Goal: Transaction & Acquisition: Purchase product/service

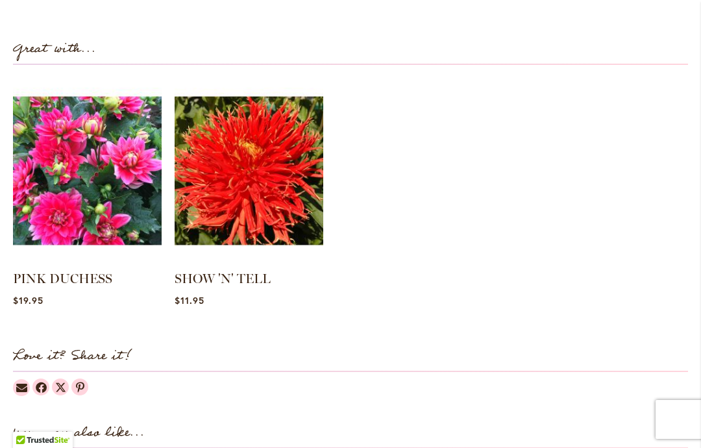
scroll to position [1283, 0]
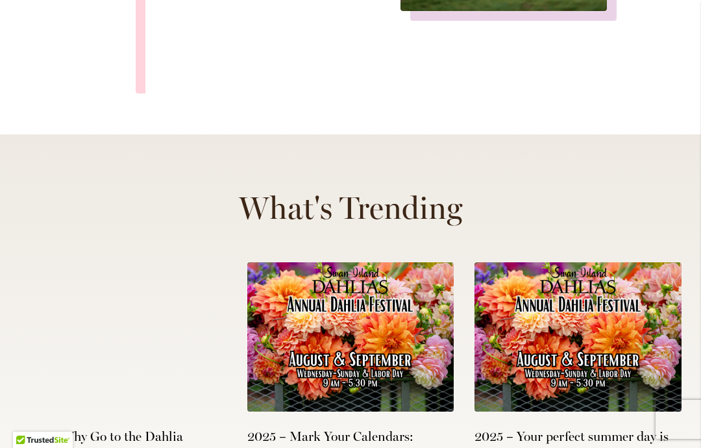
scroll to position [5007, 0]
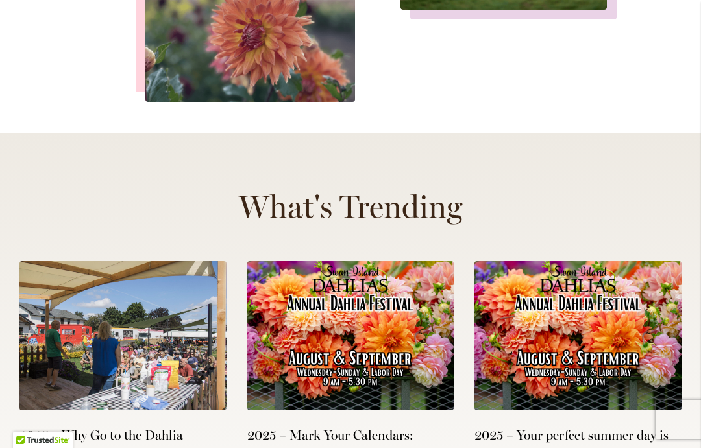
click at [117, 261] on img at bounding box center [122, 335] width 207 height 149
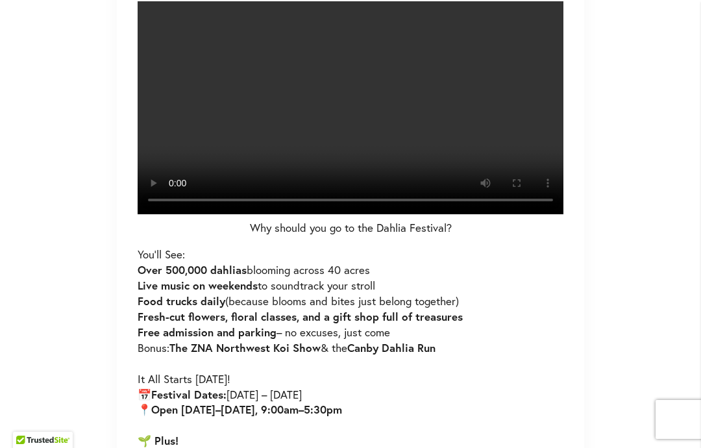
scroll to position [653, 0]
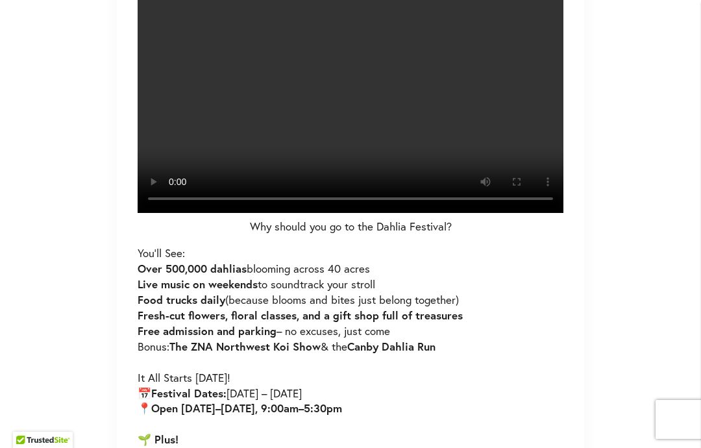
click at [341, 213] on video at bounding box center [351, 106] width 426 height 213
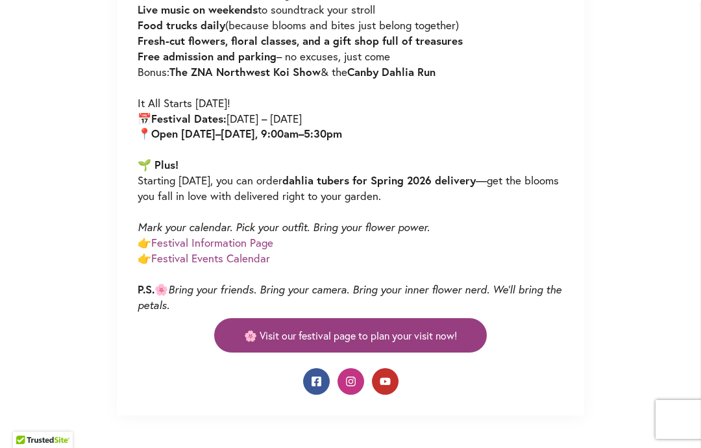
scroll to position [928, 0]
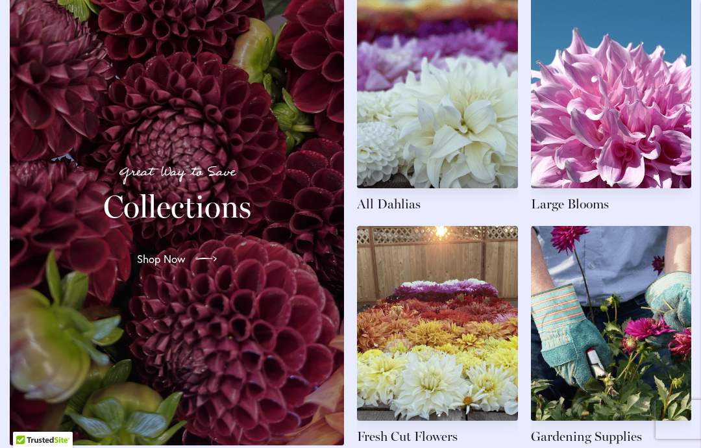
scroll to position [2043, 0]
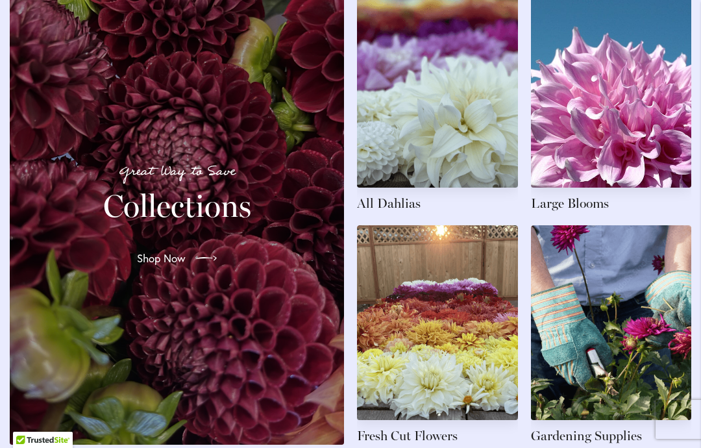
click at [455, 153] on link at bounding box center [437, 102] width 161 height 219
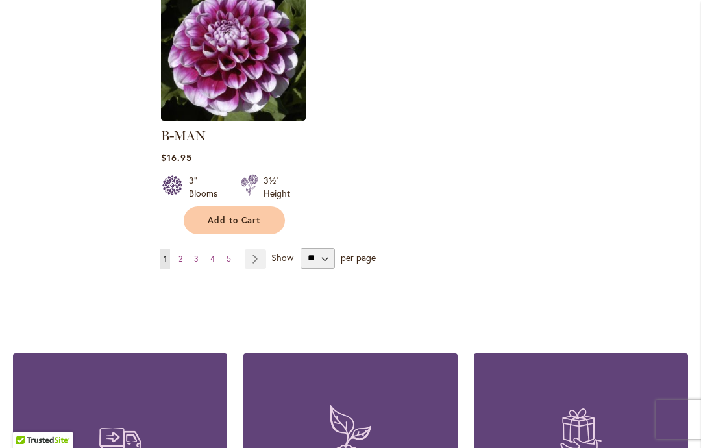
scroll to position [1794, 0]
click at [259, 249] on link "Page Next" at bounding box center [255, 258] width 21 height 19
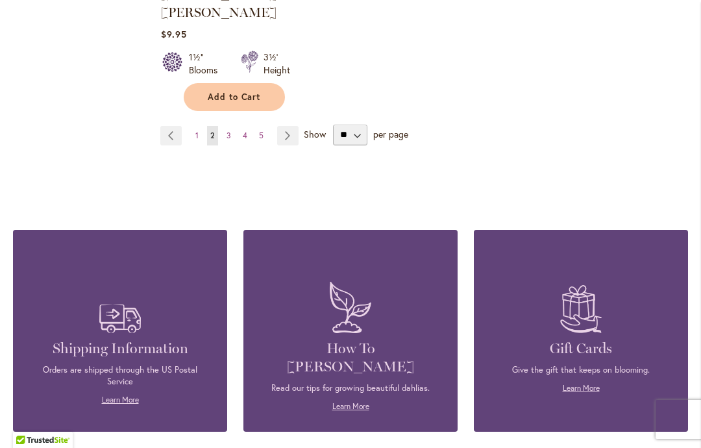
scroll to position [1920, 0]
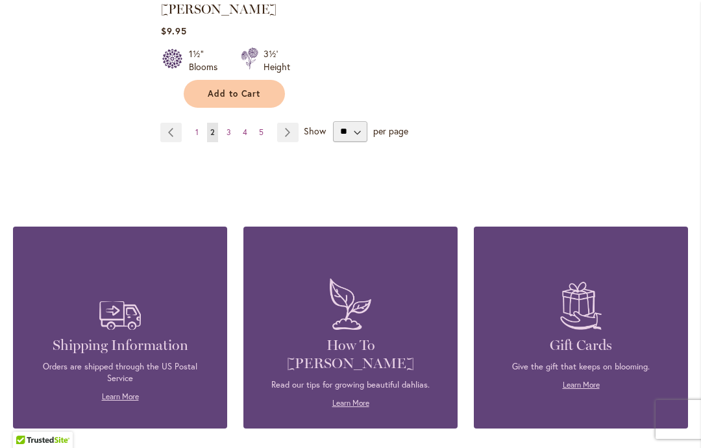
click at [289, 123] on link "Page Next" at bounding box center [287, 132] width 21 height 19
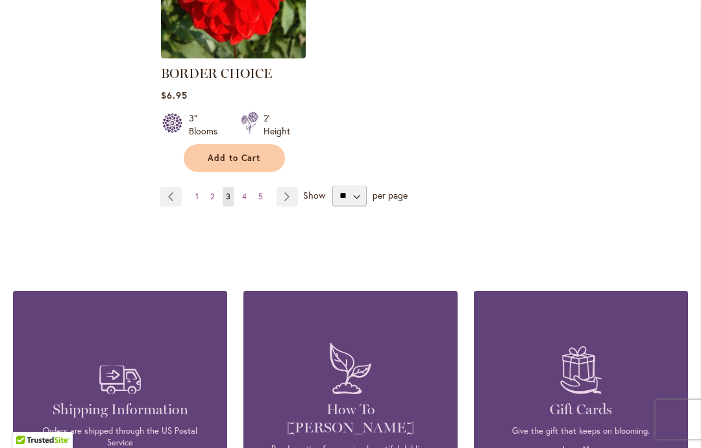
scroll to position [1839, 0]
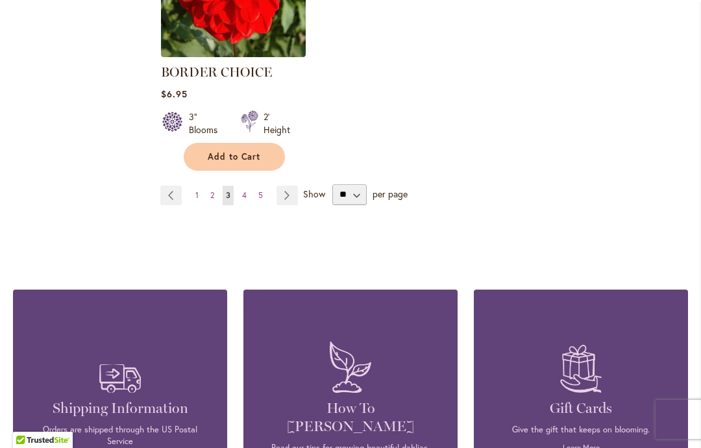
click at [292, 195] on link "Page Next" at bounding box center [286, 195] width 21 height 19
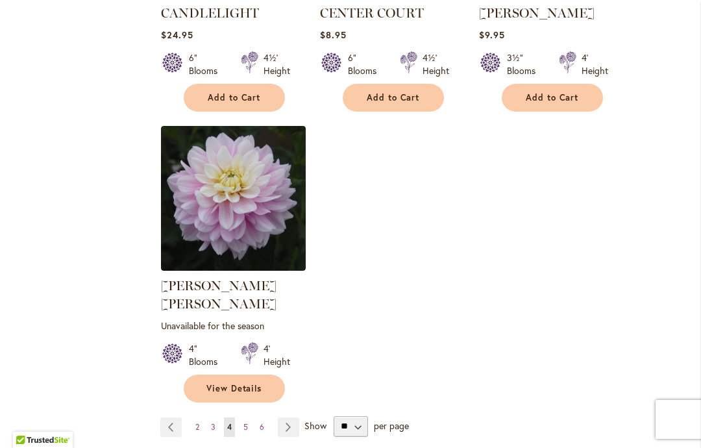
scroll to position [1645, 0]
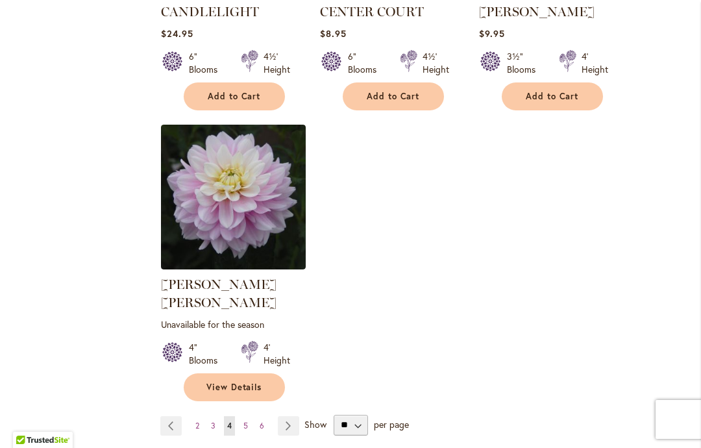
click at [294, 416] on link "Page Next" at bounding box center [288, 425] width 21 height 19
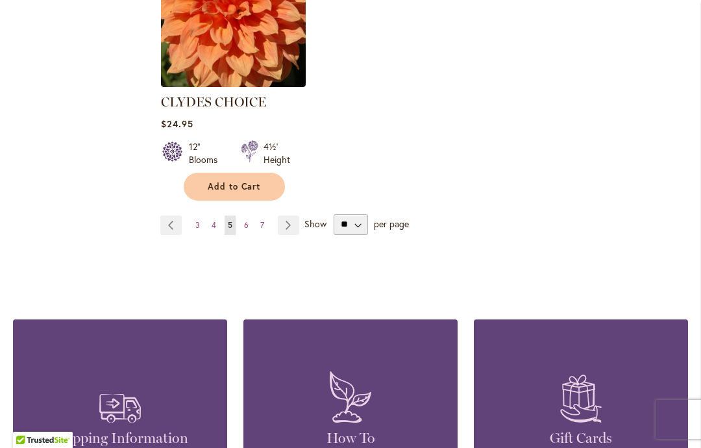
scroll to position [1845, 0]
click at [293, 215] on link "Page Next" at bounding box center [288, 224] width 21 height 19
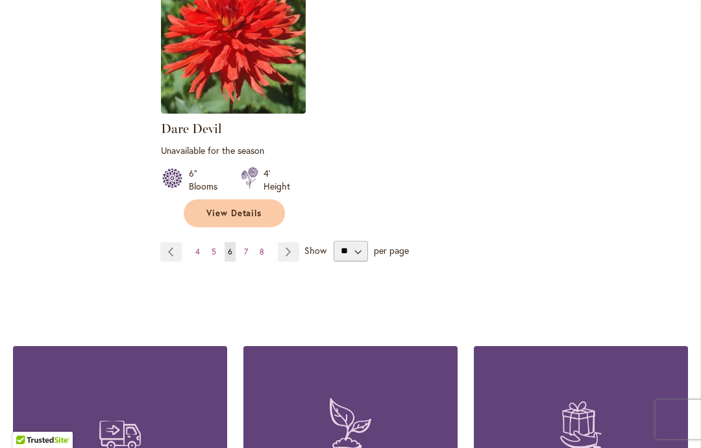
scroll to position [1833, 0]
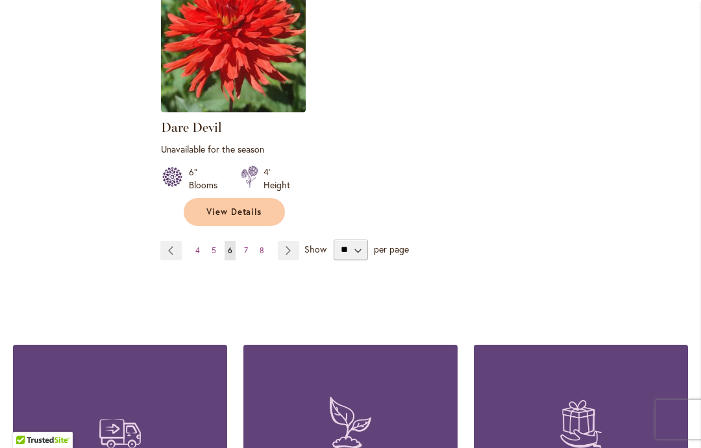
click at [291, 241] on link "Page Next" at bounding box center [288, 250] width 21 height 19
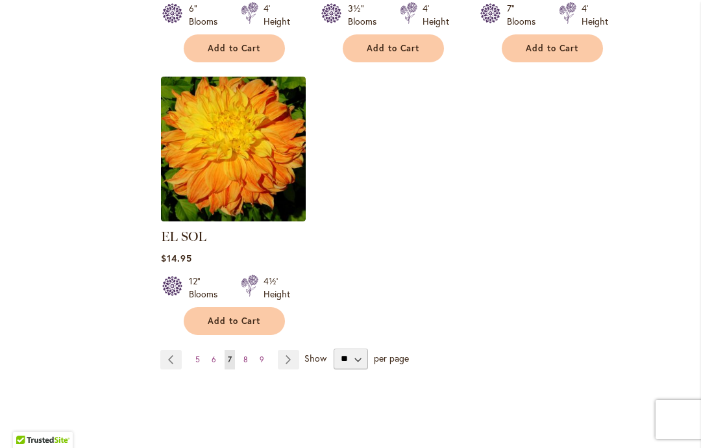
scroll to position [1693, 0]
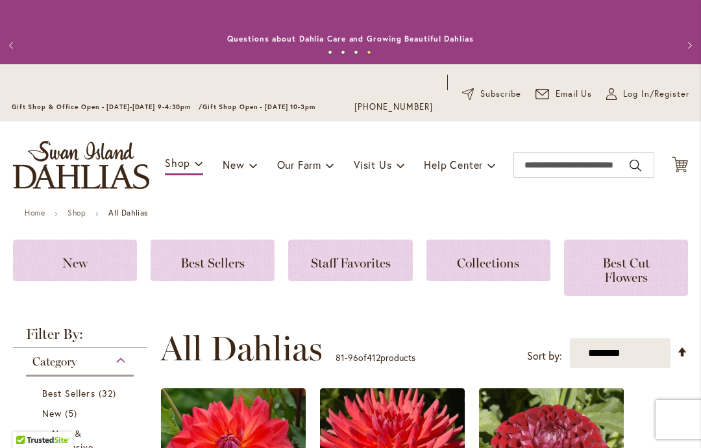
click at [356, 260] on span "Staff Favorites" at bounding box center [351, 263] width 80 height 16
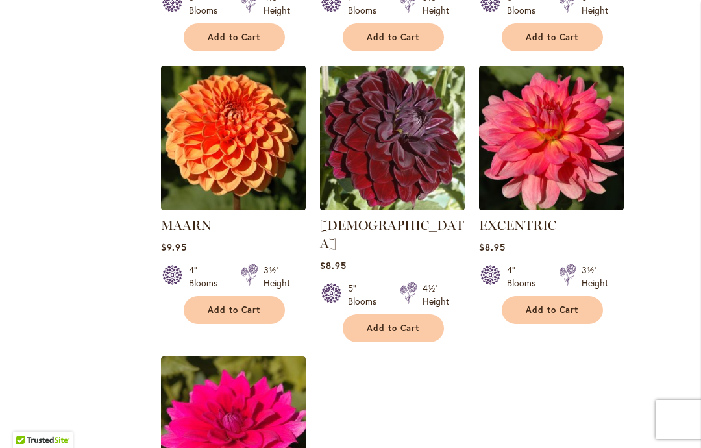
scroll to position [1332, 0]
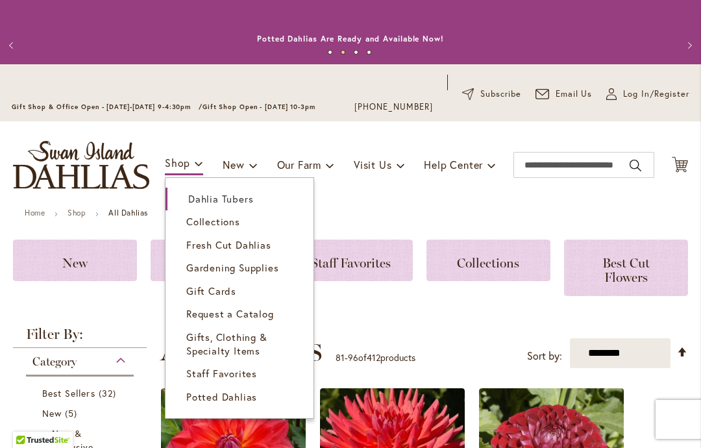
click at [276, 257] on link "Gardening Supplies" at bounding box center [240, 267] width 148 height 23
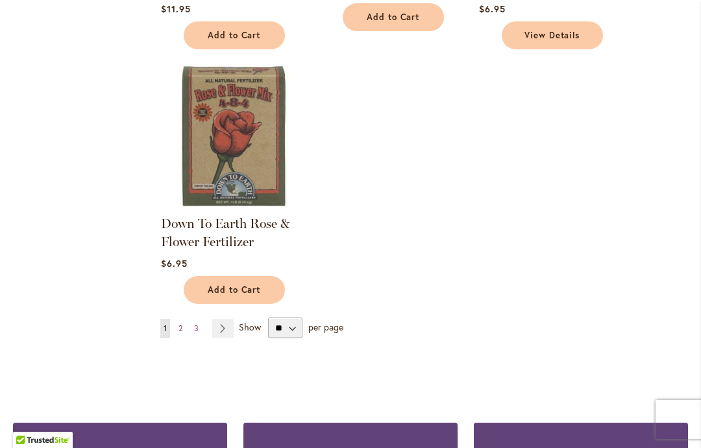
scroll to position [1540, 0]
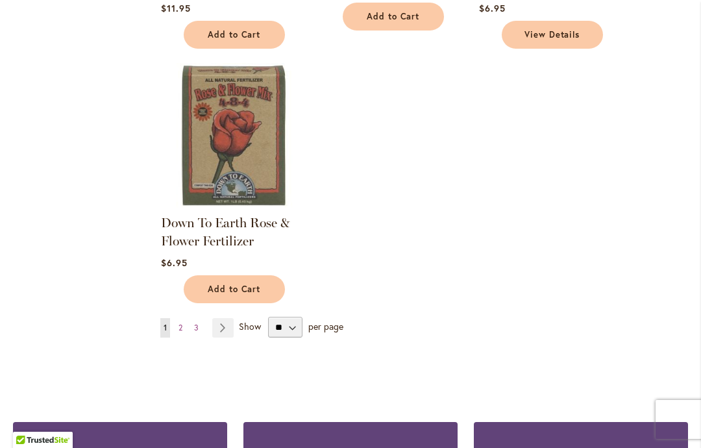
click at [228, 323] on link "Page Next" at bounding box center [222, 327] width 21 height 19
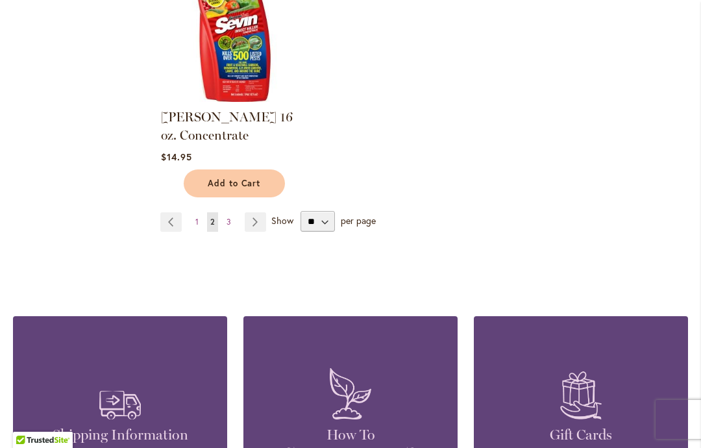
scroll to position [1648, 0]
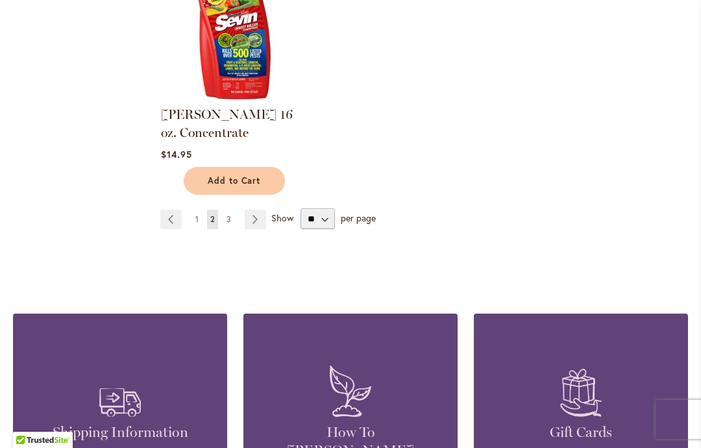
click at [265, 210] on link "Page Next" at bounding box center [255, 219] width 21 height 19
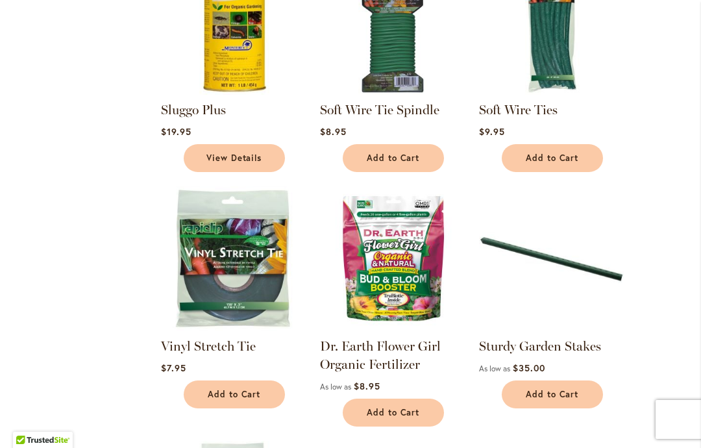
scroll to position [637, 0]
